Goal: Task Accomplishment & Management: Use online tool/utility

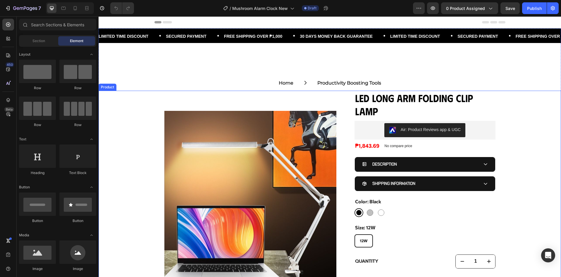
click at [125, 156] on div "Product Images LED Long Arm Folding Clip Lamp Product Title Air: Product Review…" at bounding box center [330, 220] width 462 height 258
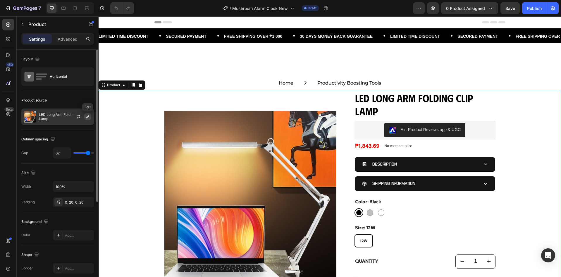
click at [89, 117] on icon "button" at bounding box center [87, 116] width 5 height 5
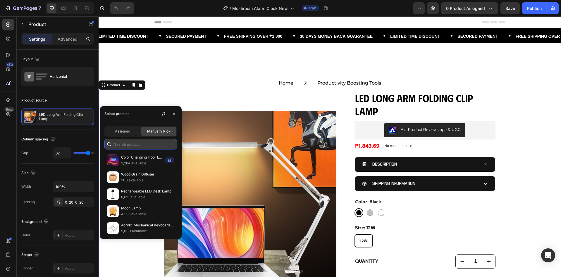
click at [127, 144] on input "text" at bounding box center [140, 144] width 72 height 11
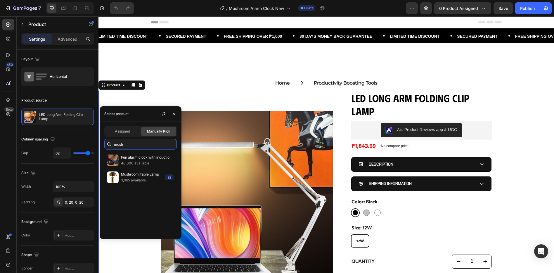
type input "mush"
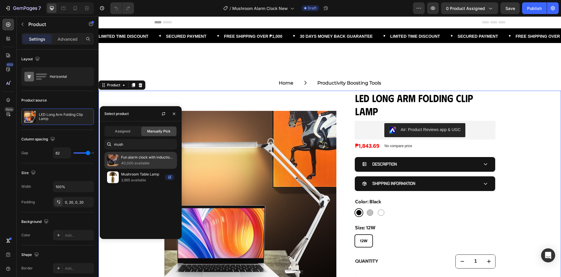
click at [136, 160] on p "40,000 available" at bounding box center [147, 163] width 53 height 6
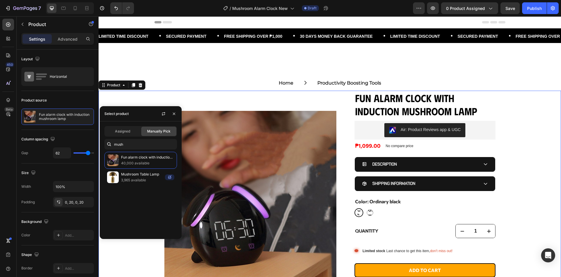
click at [143, 263] on div "Product Images Fun alarm clock with induction mushroom lamp Product Title Air: …" at bounding box center [330, 204] width 462 height 227
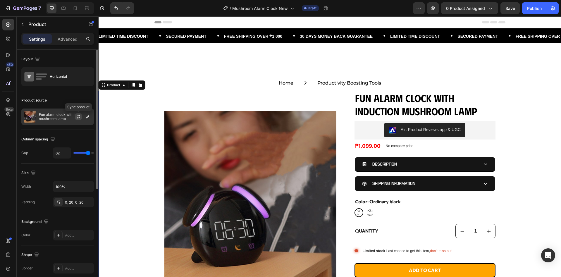
click at [77, 118] on icon "button" at bounding box center [78, 116] width 5 height 5
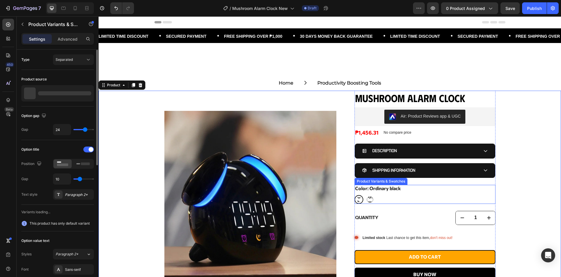
click at [359, 197] on black "Ordinary black" at bounding box center [358, 199] width 9 height 9
click at [354, 195] on input "Ordinary black Ordinary black Ordinary black" at bounding box center [354, 195] width 0 height 0
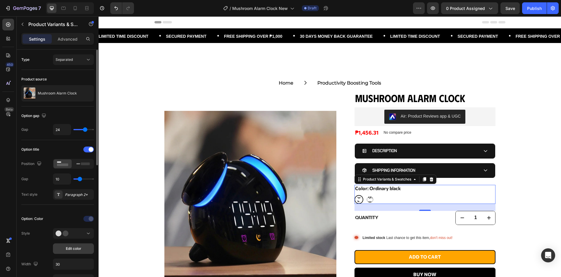
click at [69, 247] on span "Edit color" at bounding box center [73, 248] width 15 height 5
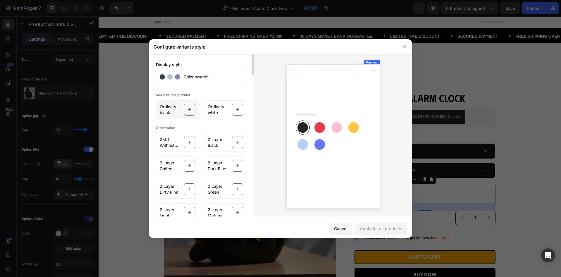
click at [183, 111] on div "Ordinary black" at bounding box center [177, 109] width 43 height 19
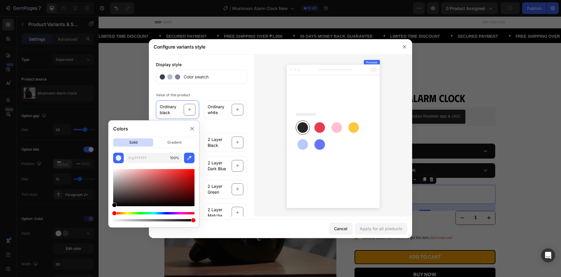
type input "000000"
drag, startPoint x: 115, startPoint y: 204, endPoint x: 100, endPoint y: 216, distance: 19.4
click at [100, 0] on body "7 Version history / Mushroom Alarm Clock New Draft Preview 0 product assigned P…" at bounding box center [280, 0] width 561 height 0
click at [381, 233] on button "Apply for all products" at bounding box center [381, 229] width 53 height 12
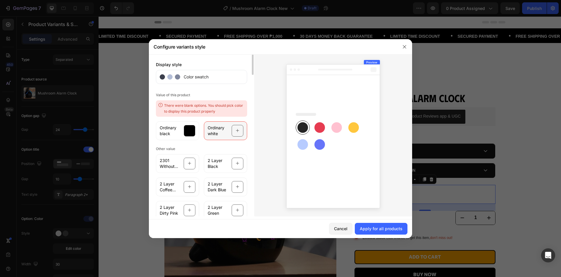
click at [225, 133] on span "Ordinary white" at bounding box center [218, 131] width 20 height 12
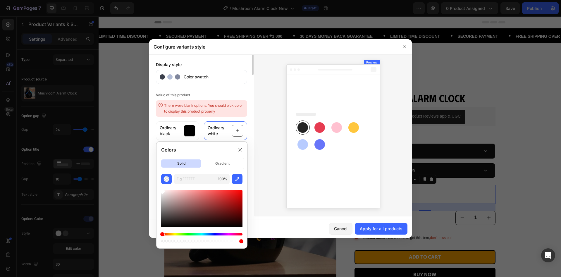
drag, startPoint x: 161, startPoint y: 225, endPoint x: 151, endPoint y: 178, distance: 48.5
click at [151, 0] on body "7 Version history / Mushroom Alarm Clock New Draft Preview 0 product assigned S…" at bounding box center [280, 0] width 561 height 0
type input "FFFFFF"
click at [385, 226] on div "Apply for all products" at bounding box center [381, 228] width 43 height 6
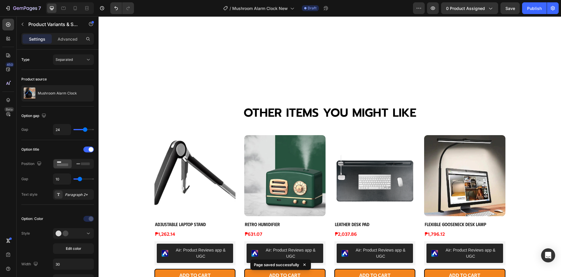
scroll to position [351, 0]
